Goal: Information Seeking & Learning: Learn about a topic

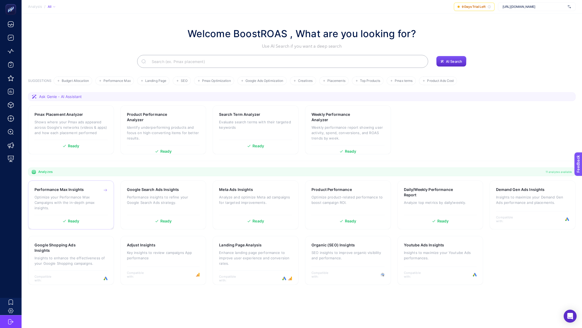
click at [52, 191] on h3 "Performance Max Insights" at bounding box center [58, 189] width 49 height 5
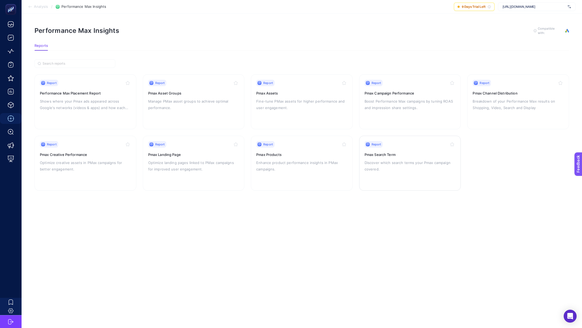
click at [424, 167] on p "Discover which search terms your Pmax campaign covered." at bounding box center [409, 165] width 91 height 13
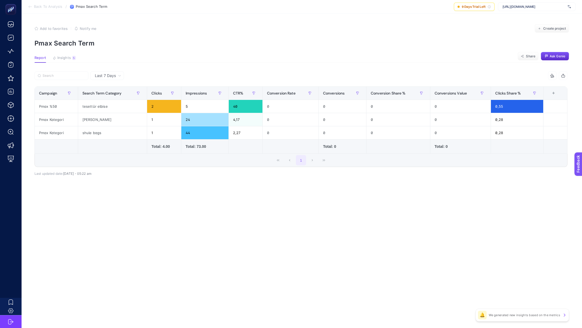
click at [106, 78] on div "Last 7 Days" at bounding box center [107, 75] width 34 height 9
click at [535, 4] on div "https://www.levidor.com.tr/" at bounding box center [537, 6] width 78 height 9
type input "mai"
click at [546, 23] on div "[URL][DOMAIN_NAME]" at bounding box center [536, 26] width 77 height 9
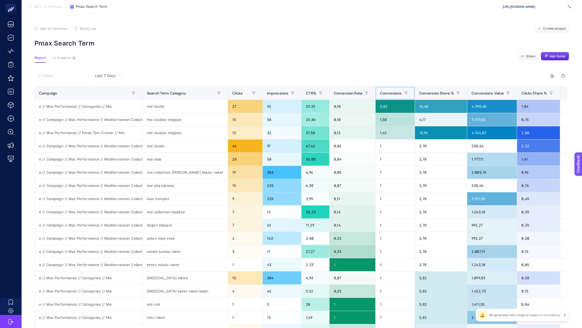
click at [390, 95] on span "Conversions" at bounding box center [391, 93] width 22 height 4
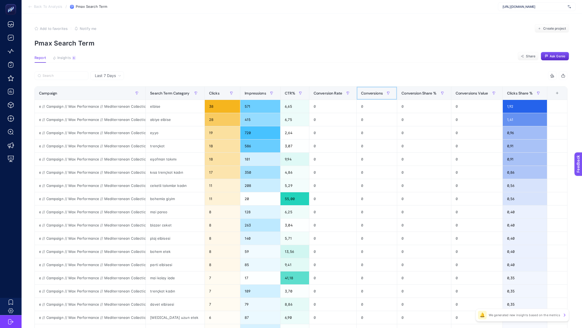
click at [375, 92] on span "Conversions" at bounding box center [372, 93] width 22 height 4
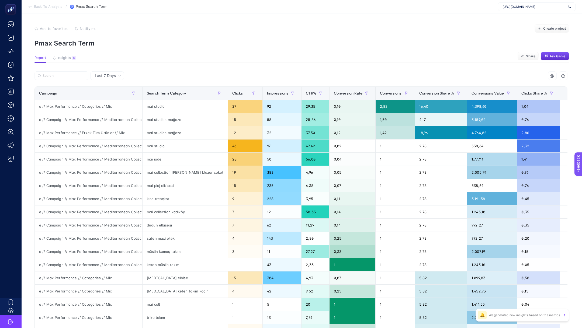
click at [46, 5] on span "Back To Analysis" at bounding box center [48, 7] width 28 height 4
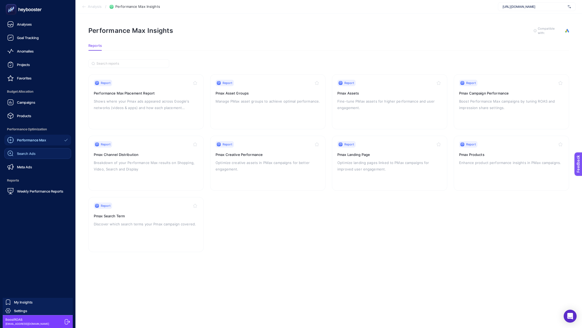
click at [26, 152] on span "Search Ads" at bounding box center [26, 153] width 19 height 4
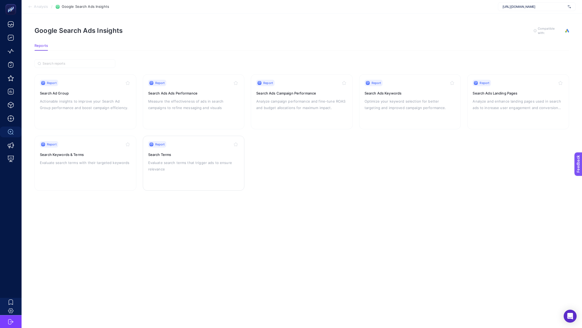
click at [191, 163] on p "Evaluate search terms that trigger ads to ensure relevance" at bounding box center [193, 165] width 91 height 13
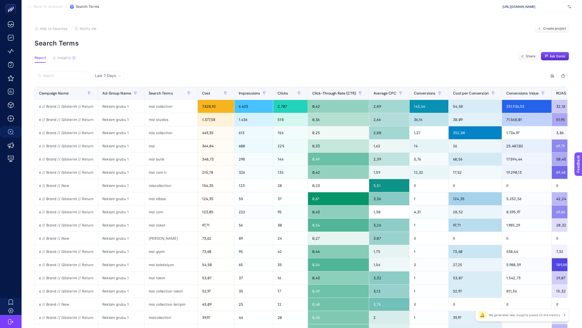
click at [43, 5] on span "Back To Analysis" at bounding box center [48, 7] width 28 height 4
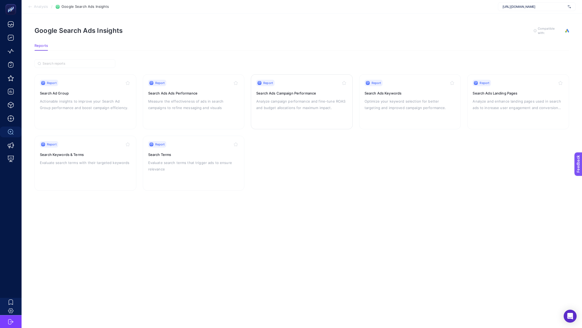
click at [294, 109] on p "Analyze campaign performance and fine-tune ROAS and budget allocations for maxi…" at bounding box center [301, 104] width 91 height 13
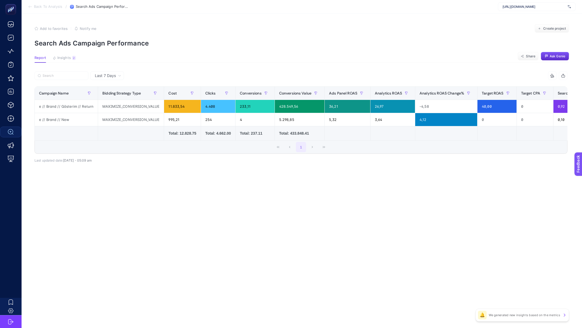
click at [110, 73] on span "Last 7 Days" at bounding box center [105, 75] width 21 height 5
click at [116, 97] on li "Last 30 Days" at bounding box center [107, 97] width 30 height 10
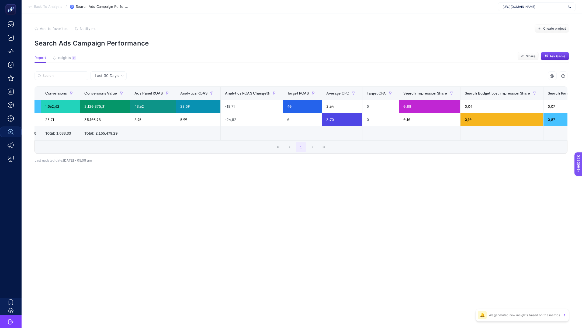
scroll to position [0, 203]
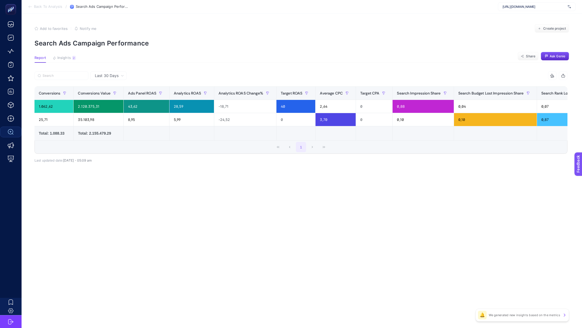
click at [51, 5] on span "Back To Analysis" at bounding box center [48, 7] width 28 height 4
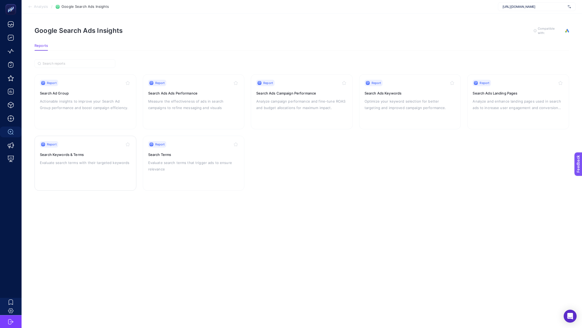
click at [82, 152] on h3 "Search Keywords & Terms" at bounding box center [85, 154] width 91 height 5
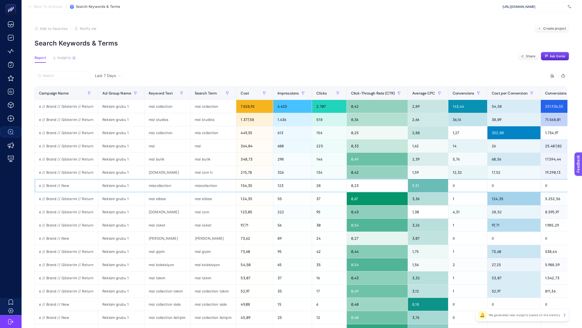
click at [57, 182] on div "e // Brand // New" at bounding box center [66, 185] width 63 height 13
copy tr "e // Brand // New"
click at [61, 76] on input "Search" at bounding box center [64, 76] width 43 height 4
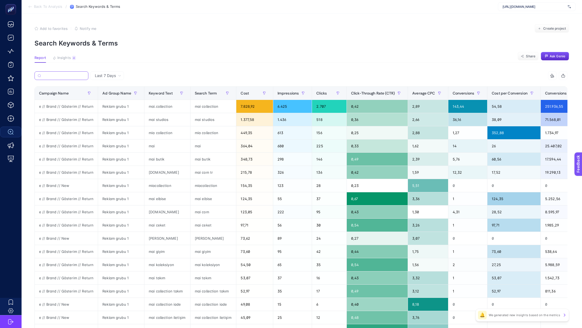
paste input "e // Brand // New"
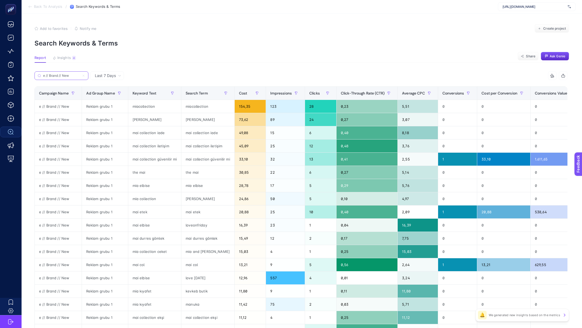
scroll to position [105, 0]
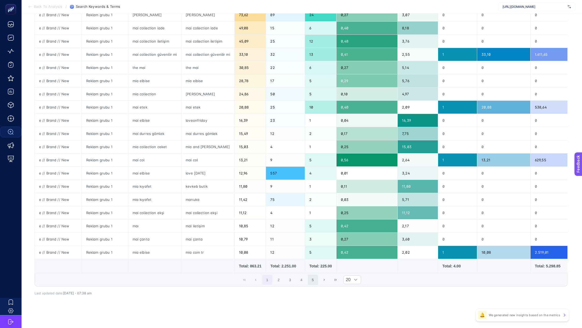
type input "e // Brand // New"
click at [314, 279] on button "5" at bounding box center [313, 280] width 10 height 10
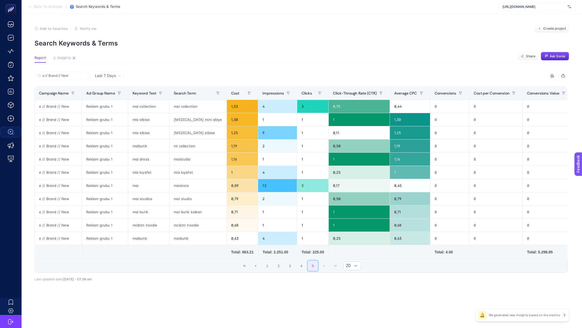
scroll to position [0, 0]
click at [289, 265] on button "3" at bounding box center [290, 266] width 10 height 10
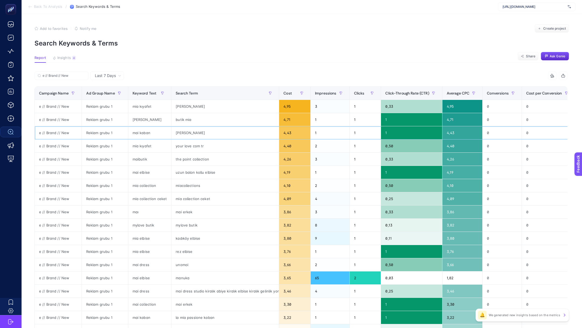
click at [185, 134] on div "kurk kaban" at bounding box center [224, 132] width 107 height 13
click at [187, 236] on div "kadıköy elbise" at bounding box center [224, 238] width 107 height 13
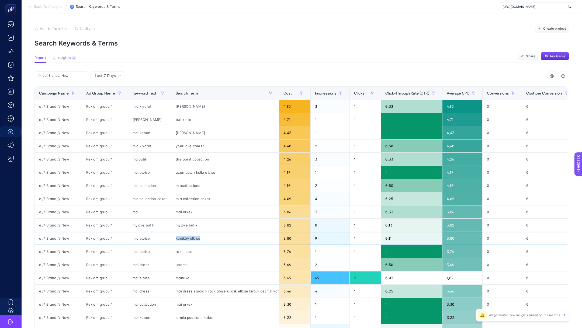
click at [187, 236] on div "kadıköy elbise" at bounding box center [224, 238] width 107 height 13
copy tr "kadıköy elbise"
click at [46, 7] on span "Back To Analysis" at bounding box center [48, 7] width 28 height 4
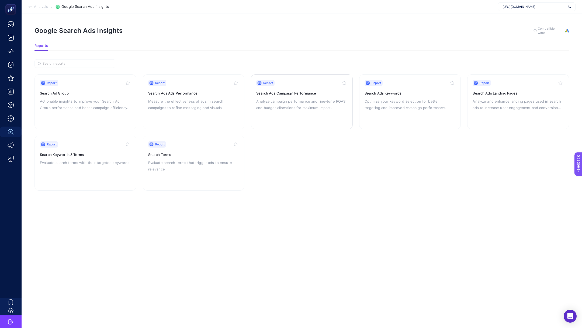
click at [285, 103] on p "Analyze campaign performance and fine-tune ROAS and budget allocations for maxi…" at bounding box center [301, 104] width 91 height 13
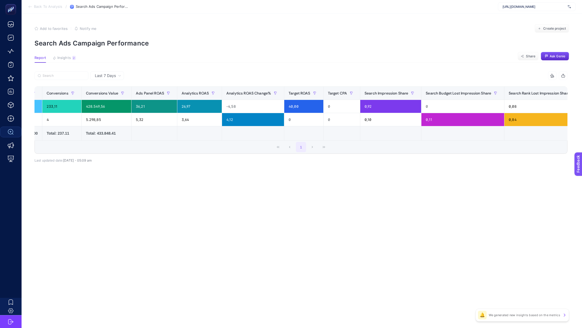
scroll to position [0, 306]
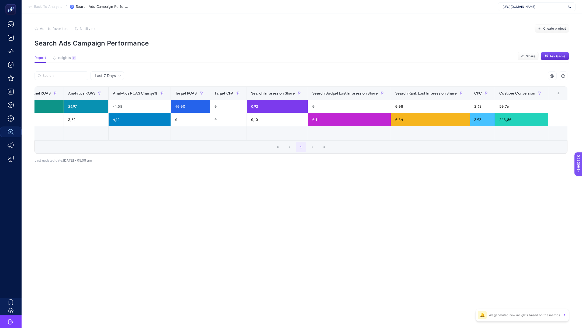
click at [556, 92] on div "+" at bounding box center [558, 93] width 10 height 4
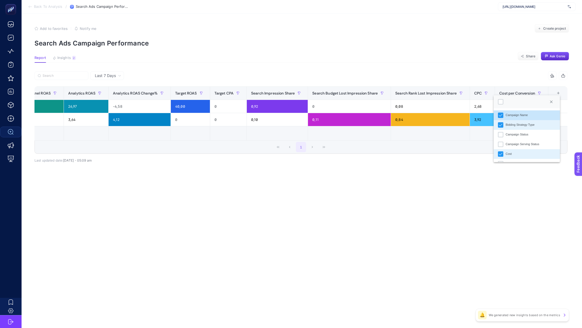
scroll to position [4, 27]
click at [518, 153] on li "Cost" at bounding box center [526, 154] width 66 height 10
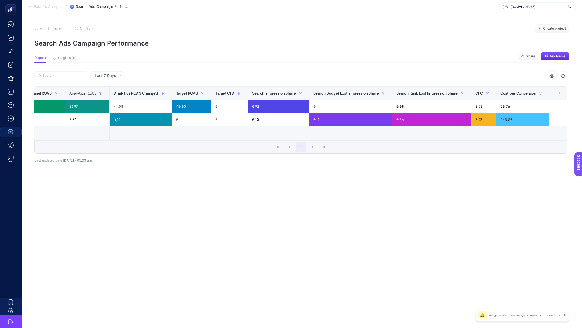
click at [556, 95] on div "+" at bounding box center [559, 93] width 10 height 4
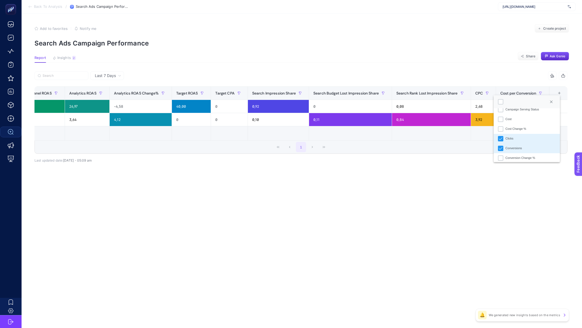
scroll to position [39, 0]
click at [501, 132] on icon "Clicks" at bounding box center [500, 134] width 4 height 4
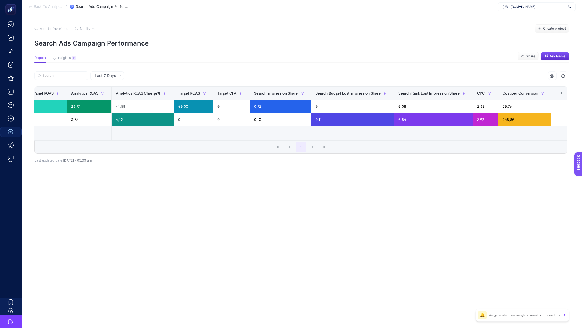
click at [561, 91] on div "+" at bounding box center [561, 93] width 10 height 4
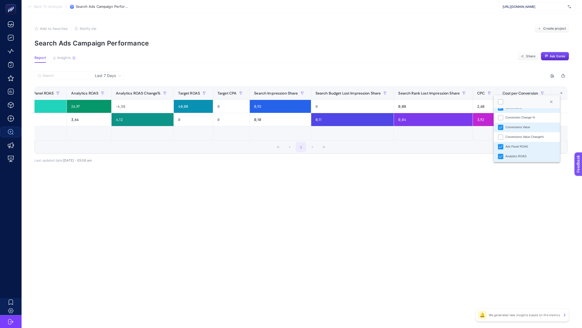
scroll to position [82, 0]
click at [500, 138] on icon "Ads Panel ROAS" at bounding box center [500, 140] width 4 height 4
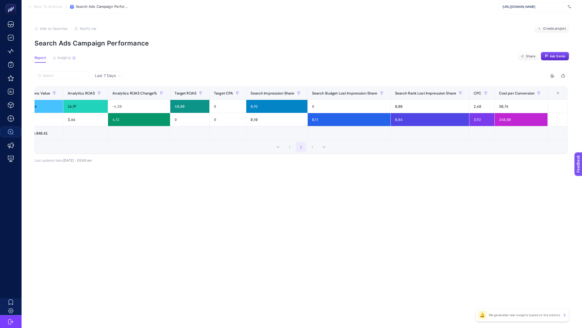
scroll to position [0, 187]
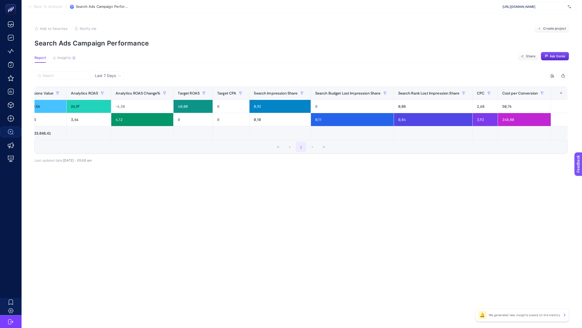
click at [561, 95] on div "+" at bounding box center [561, 93] width 10 height 4
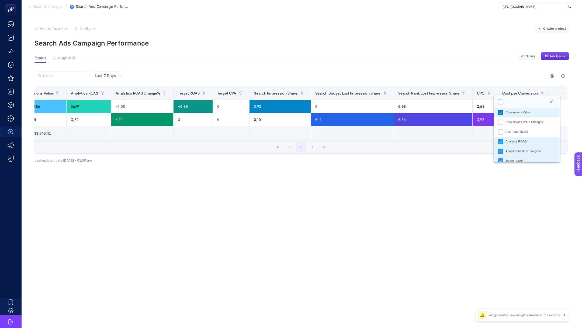
scroll to position [90, 0]
click at [501, 140] on icon "Analytics ROAS" at bounding box center [500, 141] width 4 height 4
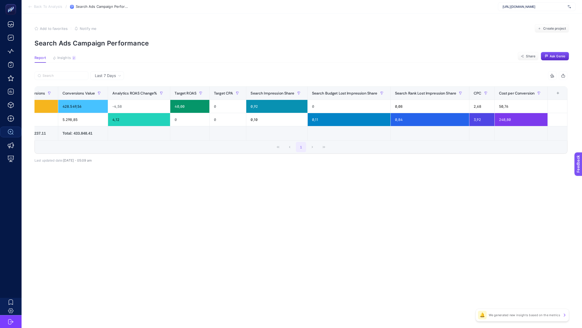
scroll to position [0, 142]
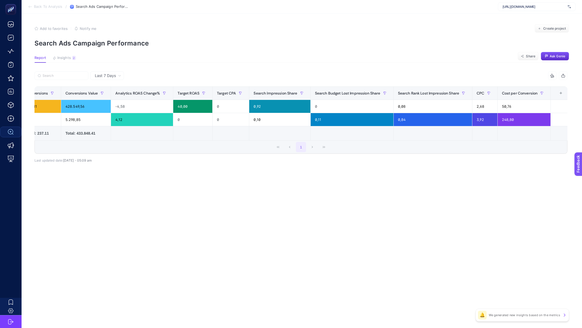
click at [558, 92] on div "+" at bounding box center [561, 93] width 10 height 4
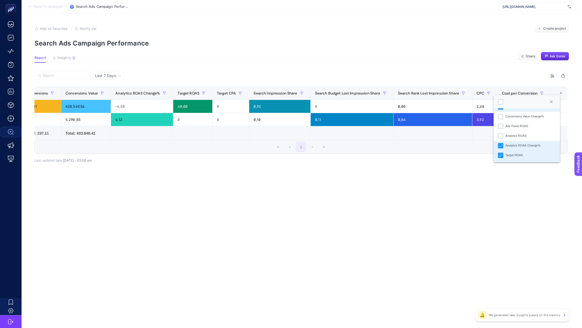
scroll to position [102, 0]
click at [507, 136] on li "Analytics ROAS Change%" at bounding box center [526, 139] width 66 height 10
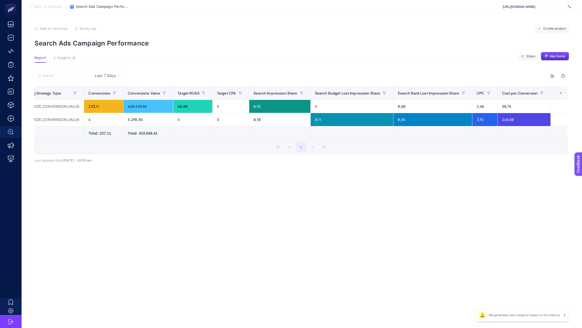
click at [555, 93] on div "+" at bounding box center [560, 93] width 10 height 4
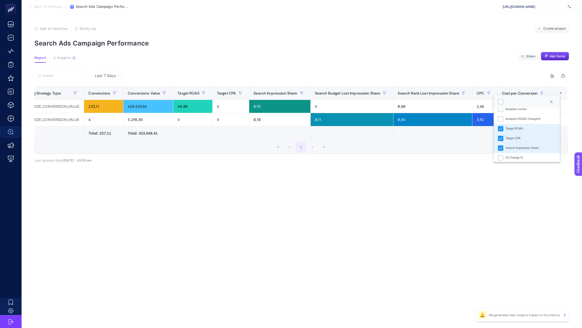
scroll to position [124, 0]
click at [510, 128] on div "Target ROAS" at bounding box center [514, 127] width 18 height 5
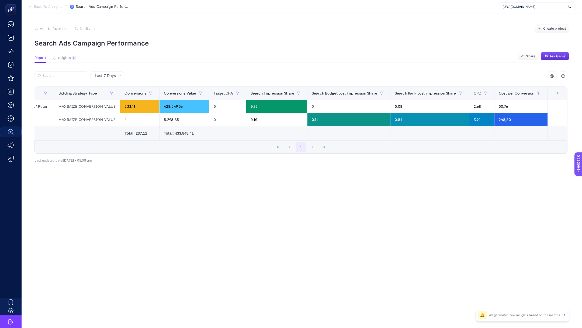
scroll to position [0, 41]
click at [557, 93] on div "+" at bounding box center [561, 93] width 10 height 4
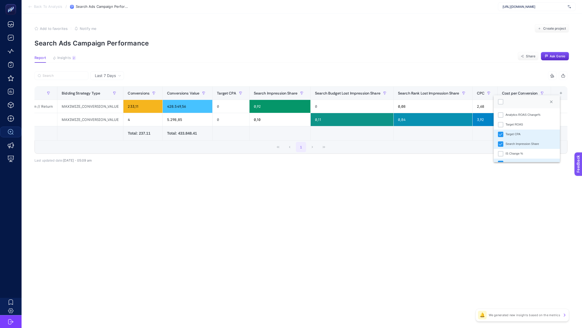
scroll to position [127, 0]
click at [515, 132] on div "Target CPA" at bounding box center [512, 133] width 15 height 5
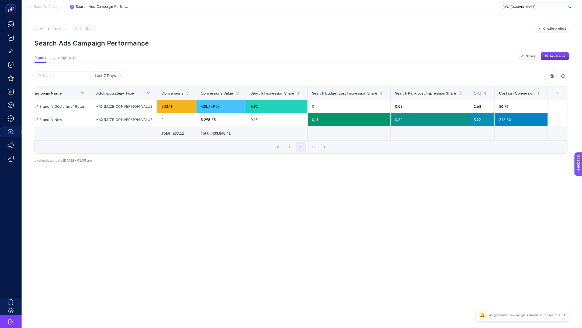
scroll to position [0, 4]
click at [557, 91] on div "+" at bounding box center [561, 93] width 10 height 4
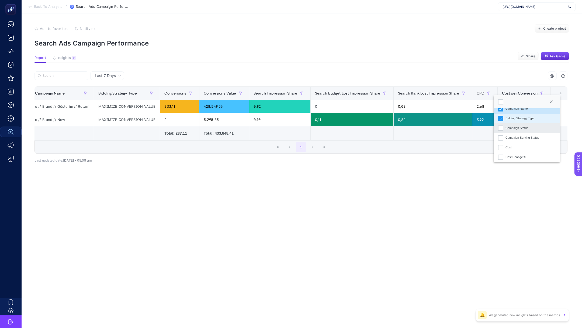
scroll to position [0, 0]
click at [341, 198] on article "Add to favorites false Notify me Create project Search Ads Campaign Performance…" at bounding box center [302, 170] width 560 height 315
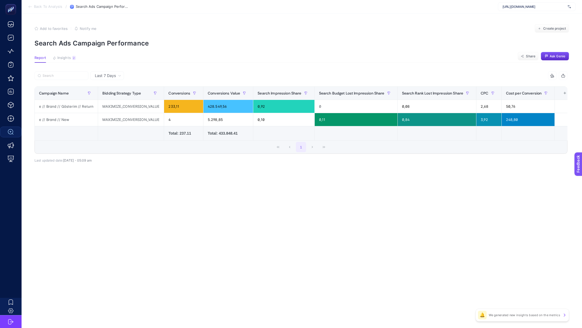
click at [124, 77] on div at bounding box center [167, 77] width 266 height 12
click at [117, 75] on div "Last 7 Days" at bounding box center [108, 76] width 31 height 4
click at [113, 94] on li "Last 30 Days" at bounding box center [107, 97] width 30 height 10
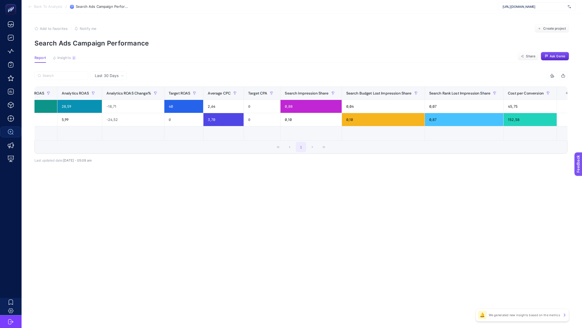
scroll to position [0, 324]
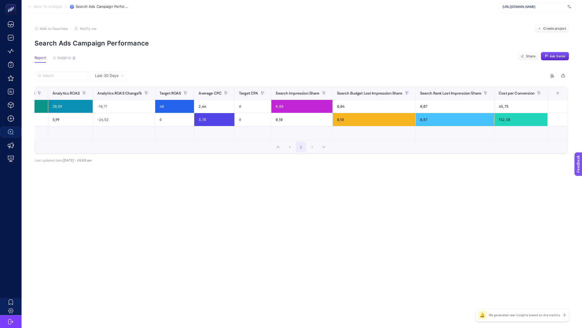
click at [561, 93] on div "+" at bounding box center [557, 93] width 10 height 4
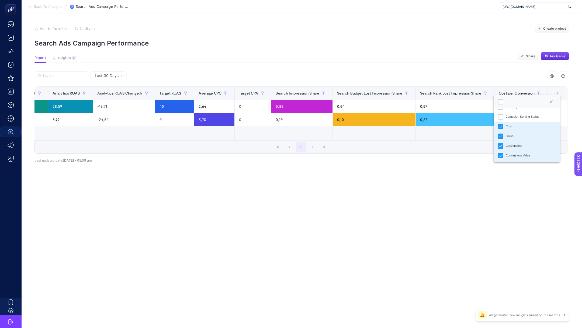
scroll to position [0, 0]
click at [517, 135] on li "Clicks" at bounding box center [526, 132] width 66 height 10
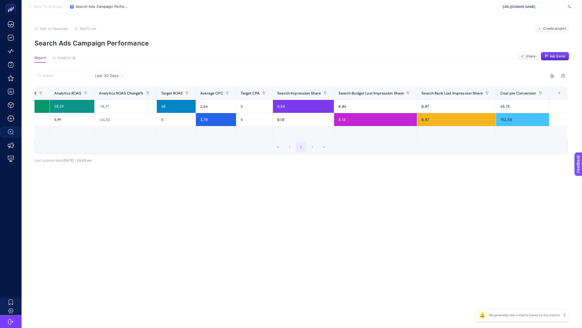
click at [559, 92] on div "+" at bounding box center [559, 93] width 10 height 4
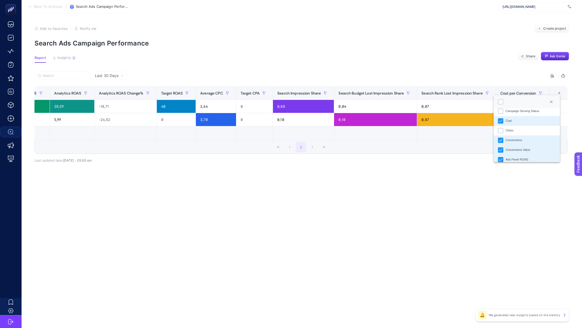
click at [514, 157] on li "Ads Panel ROAS" at bounding box center [526, 160] width 66 height 10
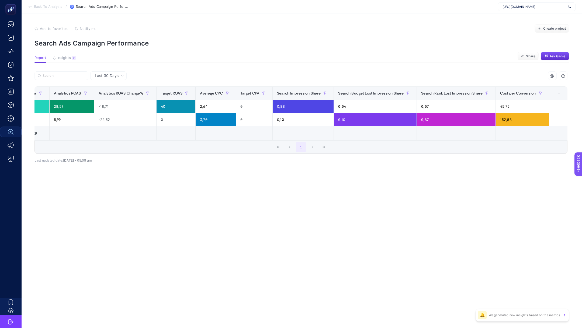
click at [554, 97] on th "14 items selected +" at bounding box center [559, 93] width 20 height 13
click at [555, 93] on div "+" at bounding box center [559, 93] width 10 height 4
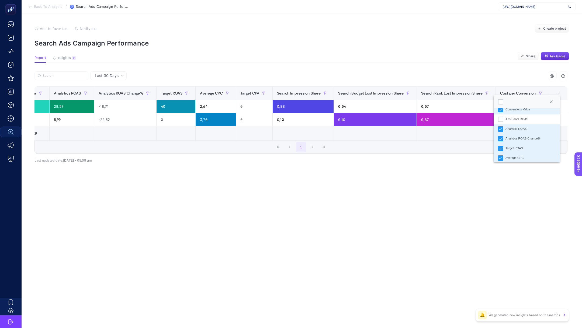
click at [518, 129] on div "Analytics ROAS" at bounding box center [515, 129] width 21 height 5
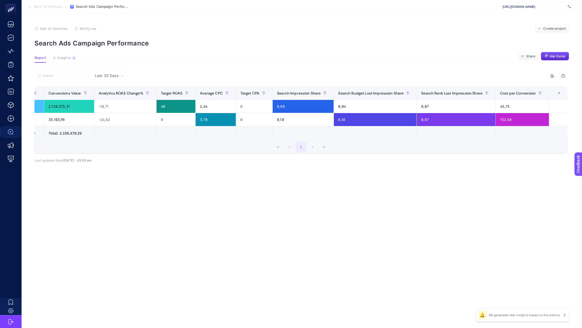
click at [560, 93] on div "+" at bounding box center [559, 93] width 10 height 4
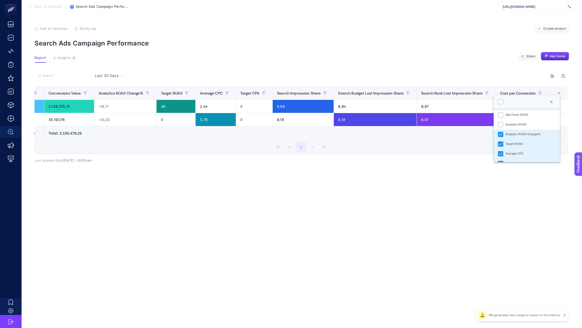
click at [520, 133] on div "Analytics ROAS Change%" at bounding box center [522, 134] width 35 height 5
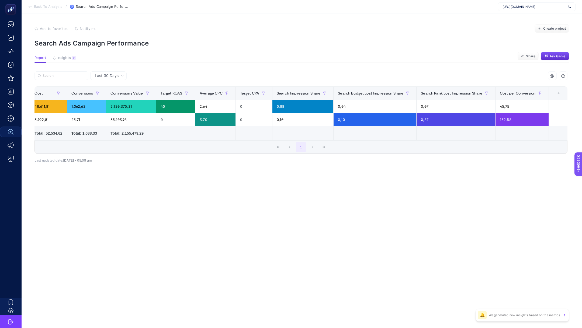
click at [558, 95] on div "+" at bounding box center [558, 93] width 10 height 4
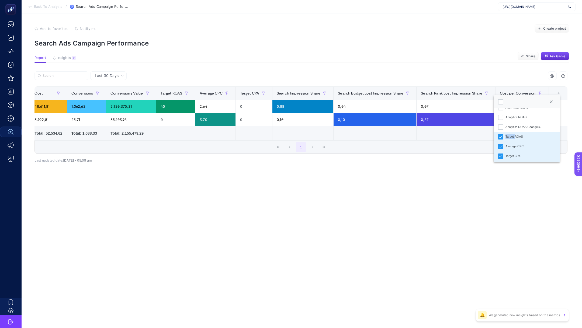
click at [515, 134] on div "Target ROAS" at bounding box center [514, 136] width 18 height 5
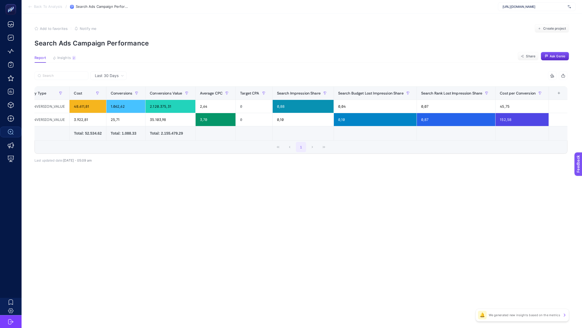
click at [559, 94] on div "+" at bounding box center [558, 93] width 10 height 4
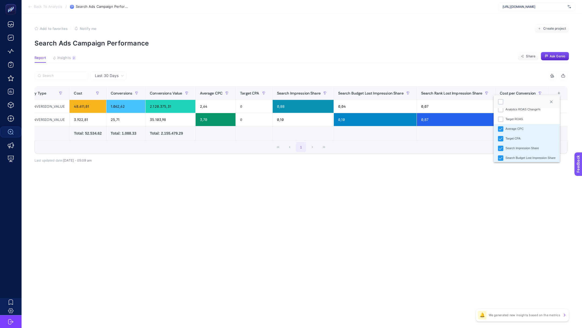
click at [525, 128] on li "Average CPC" at bounding box center [526, 129] width 66 height 10
